Goal: Information Seeking & Learning: Learn about a topic

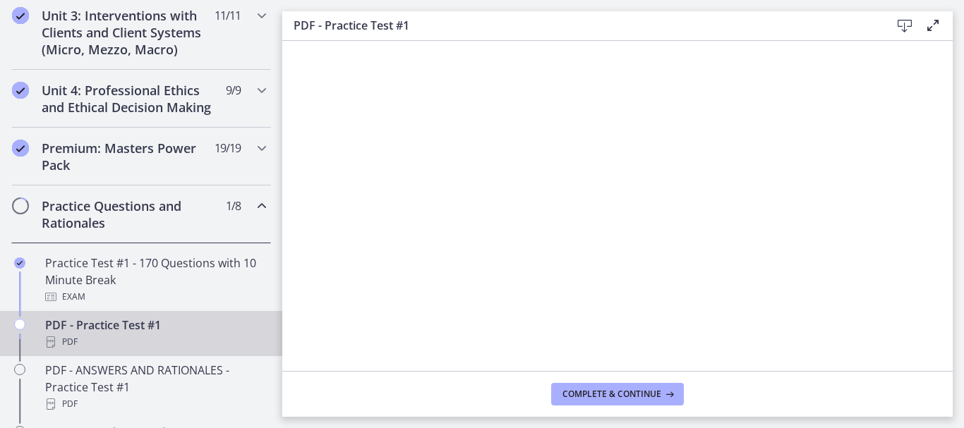
scroll to position [565, 0]
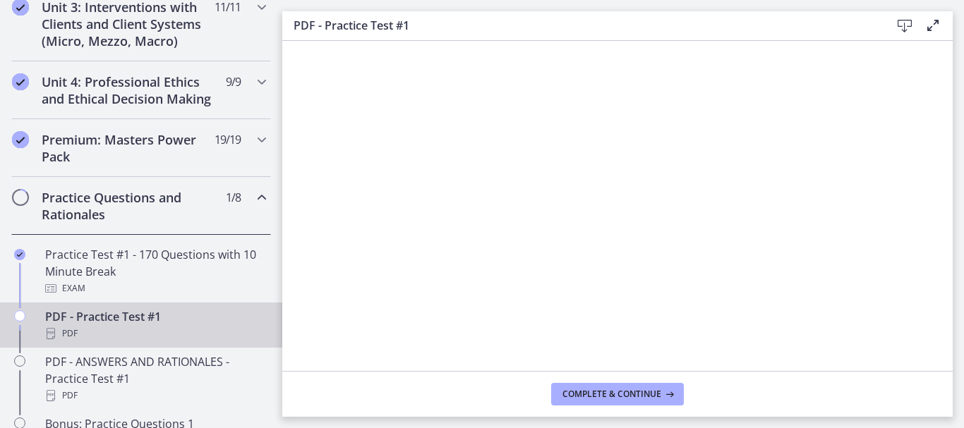
click at [169, 212] on h2 "Practice Questions and Rationales" at bounding box center [128, 206] width 172 height 34
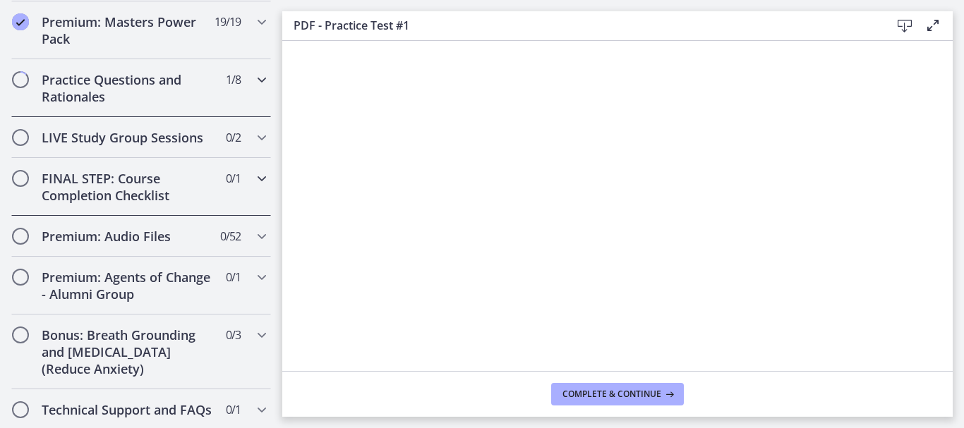
scroll to position [706, 0]
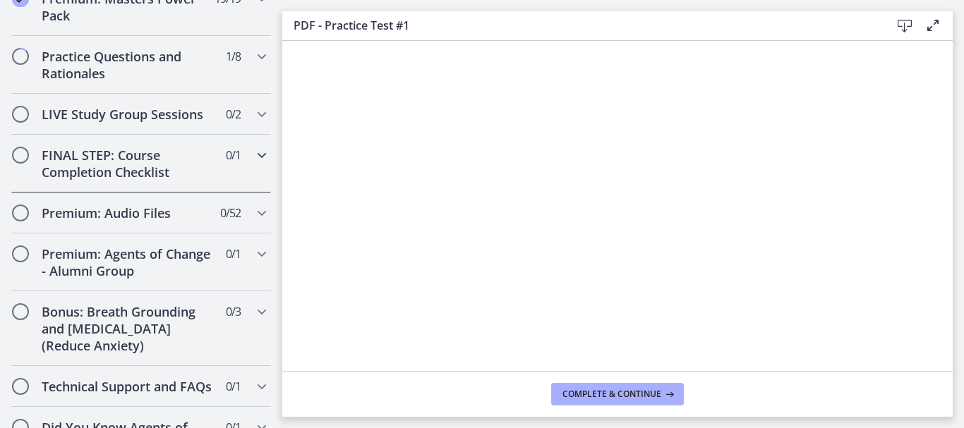
click at [155, 181] on h2 "FINAL STEP: Course Completion Checklist" at bounding box center [128, 164] width 172 height 34
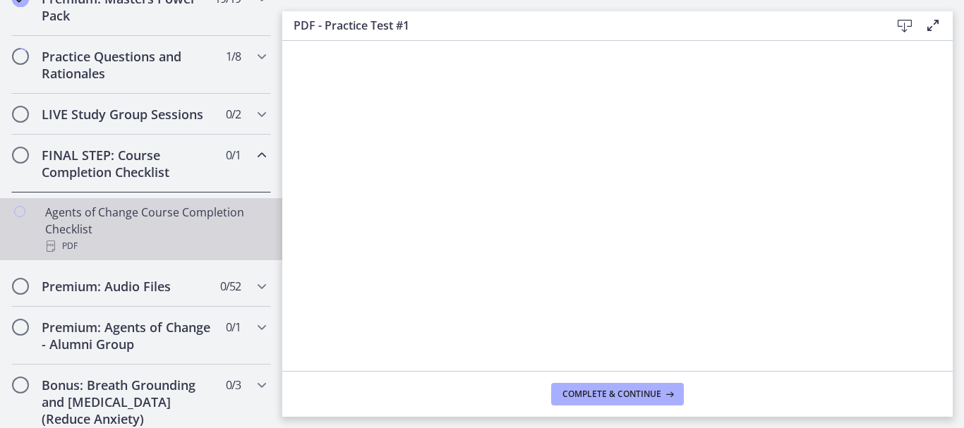
click at [184, 222] on div "Agents of Change Course Completion Checklist PDF" at bounding box center [155, 229] width 220 height 51
click at [92, 295] on h2 "Premium: Audio Files" at bounding box center [128, 286] width 172 height 17
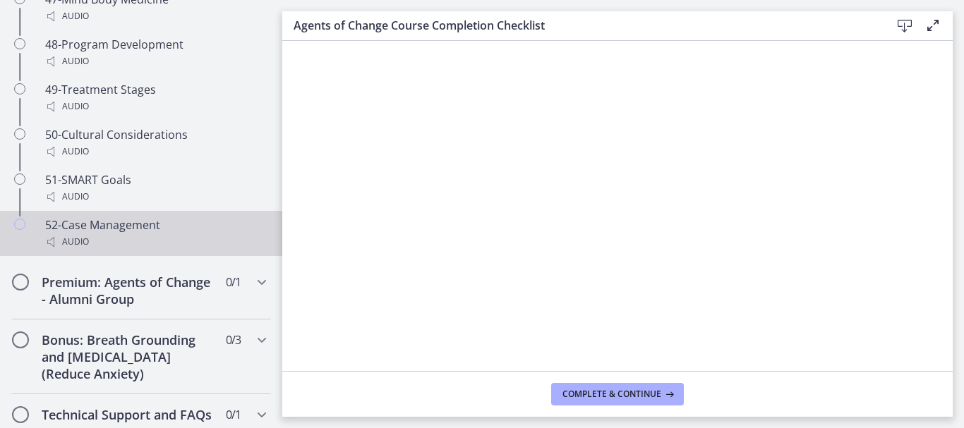
scroll to position [3177, 0]
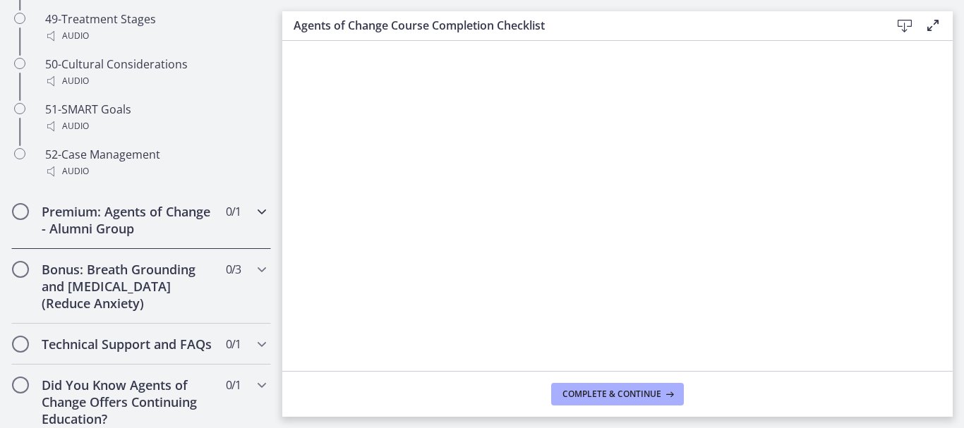
click at [174, 237] on h2 "Premium: Agents of Change - Alumni Group" at bounding box center [128, 220] width 172 height 34
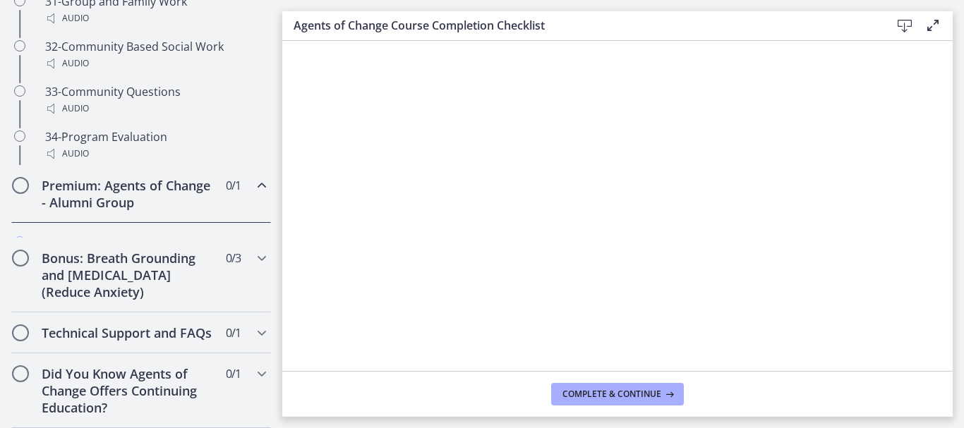
scroll to position [850, 0]
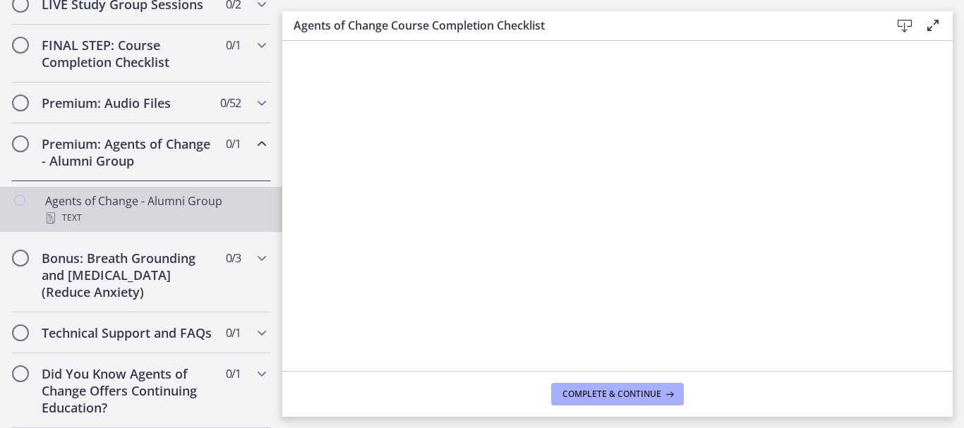
click at [130, 193] on div "Agents of Change - Alumni Group Text" at bounding box center [155, 210] width 220 height 34
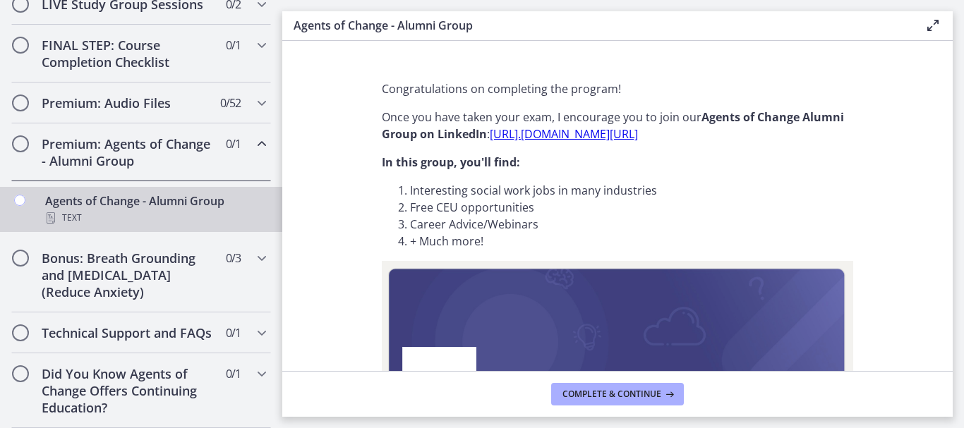
click at [599, 135] on link "[URL]. [DOMAIN_NAME][URL]" at bounding box center [564, 134] width 148 height 16
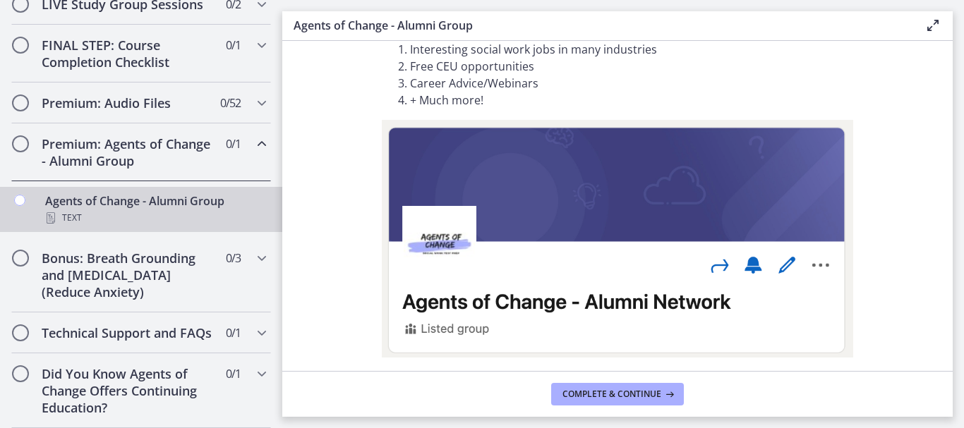
scroll to position [850, 0]
click at [131, 262] on h2 "Bonus: Breath Grounding and [MEDICAL_DATA] (Reduce Anxiety)" at bounding box center [128, 275] width 172 height 51
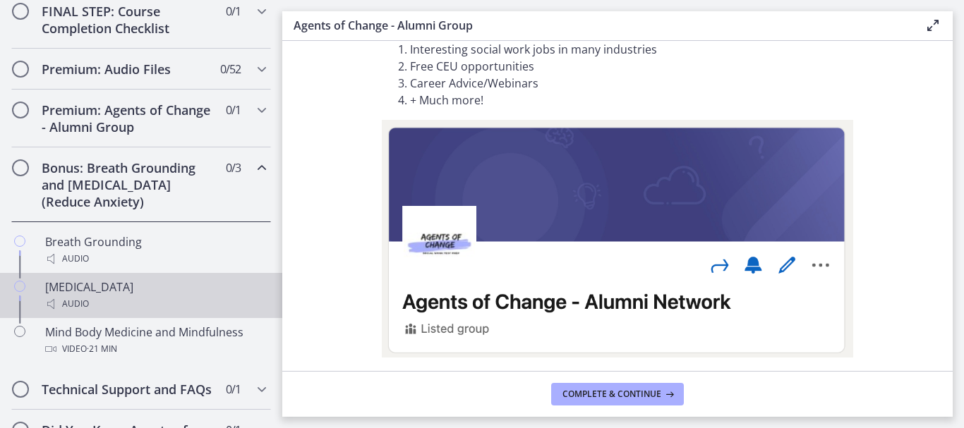
scroll to position [940, 0]
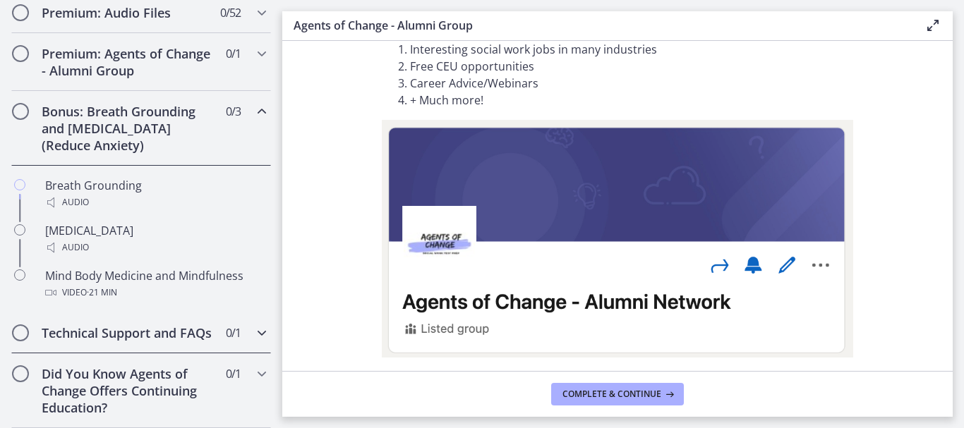
click at [153, 325] on h2 "Technical Support and FAQs" at bounding box center [128, 333] width 172 height 17
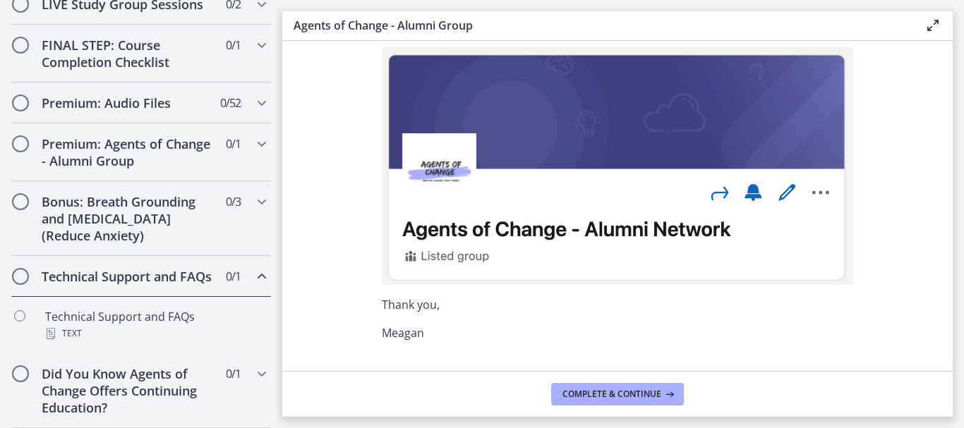
scroll to position [252, 0]
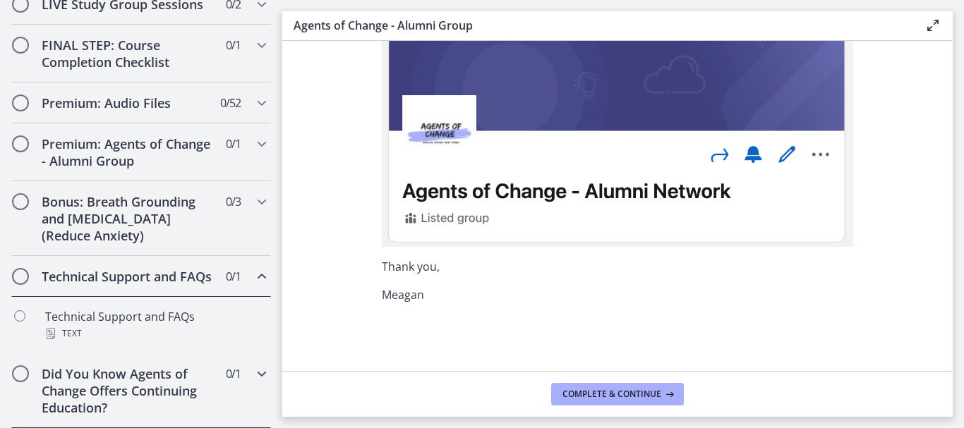
click at [131, 390] on h2 "Did You Know Agents of Change Offers Continuing Education?" at bounding box center [128, 391] width 172 height 51
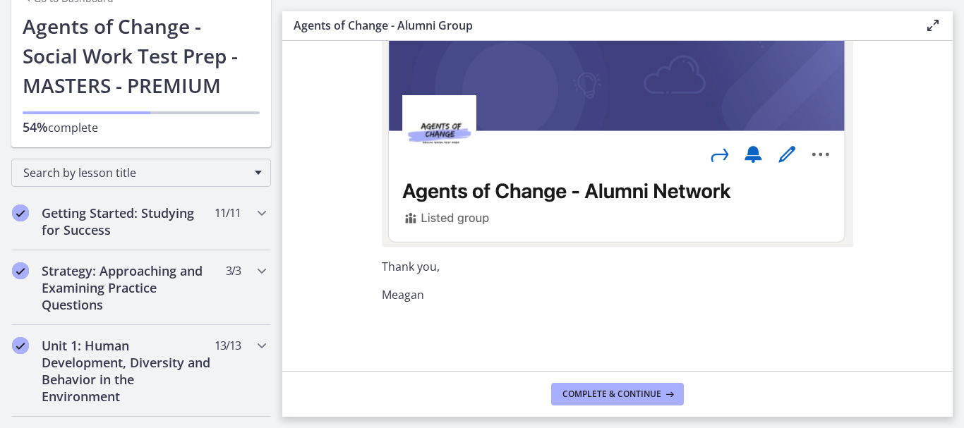
scroll to position [73, 0]
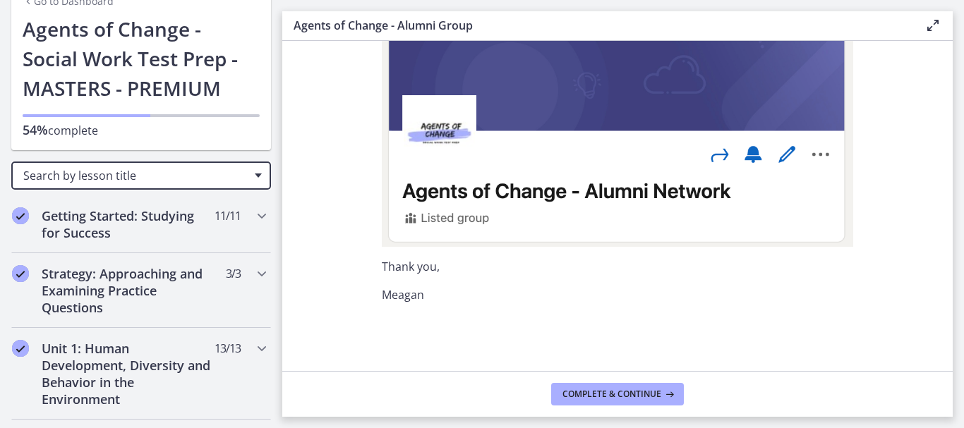
click at [56, 175] on span "Search by lesson title" at bounding box center [135, 176] width 224 height 16
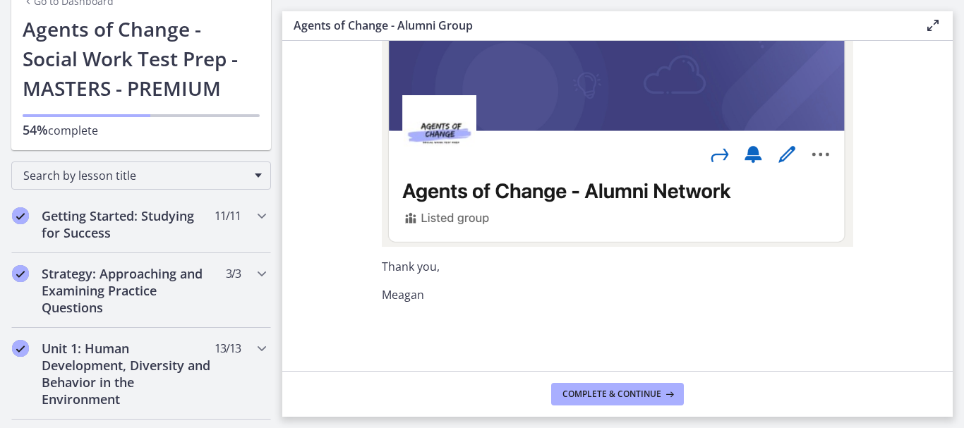
click at [289, 221] on section "Congratulations on completing the program! Once you have taken your exam, I enc…" at bounding box center [617, 206] width 671 height 330
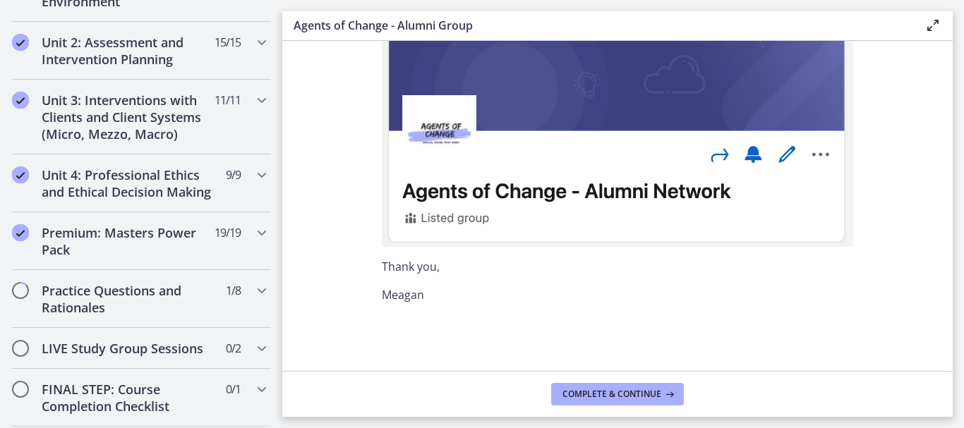
scroll to position [497, 0]
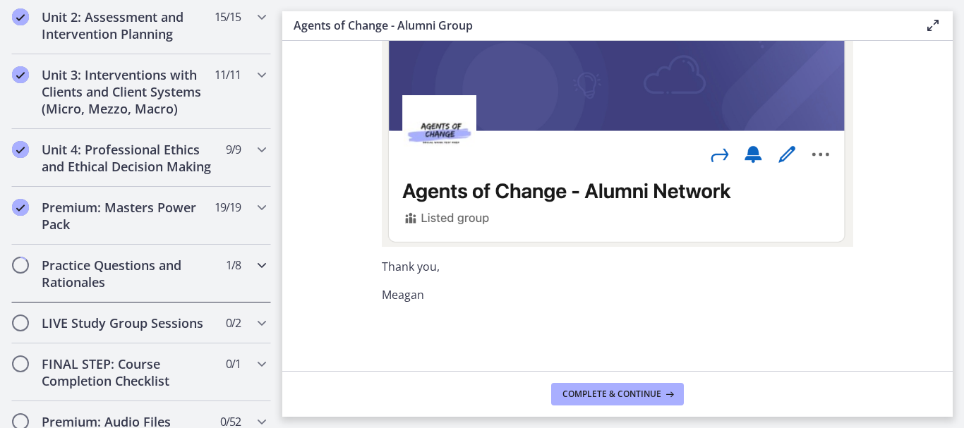
click at [253, 274] on icon "Chapters" at bounding box center [261, 265] width 17 height 17
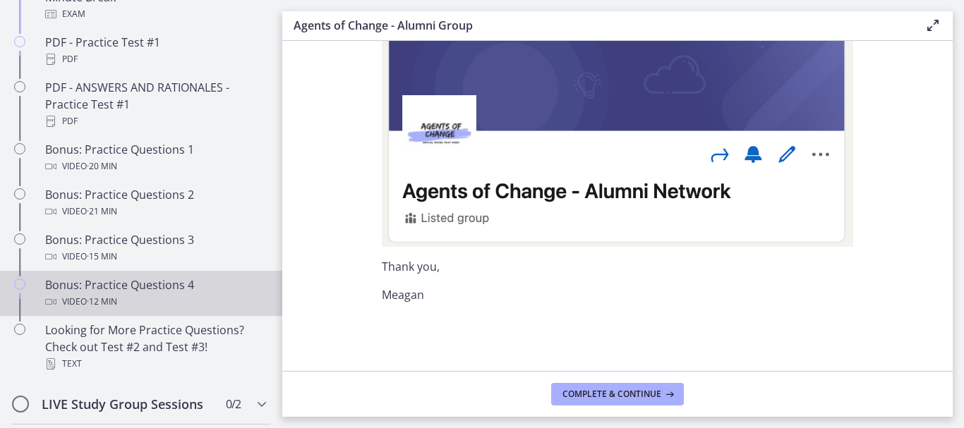
scroll to position [920, 0]
